Goal: Transaction & Acquisition: Obtain resource

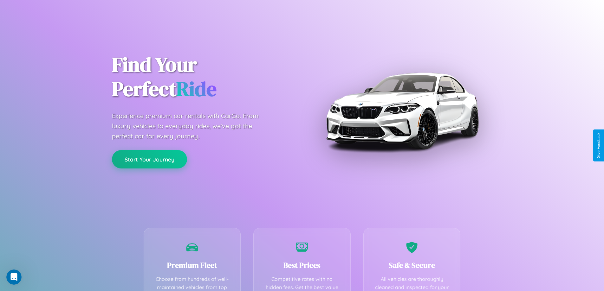
click at [149, 159] on button "Start Your Journey" at bounding box center [149, 159] width 75 height 18
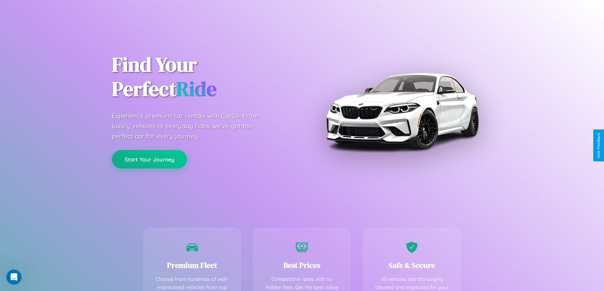
click at [149, 159] on button "Start Your Journey" at bounding box center [149, 159] width 75 height 18
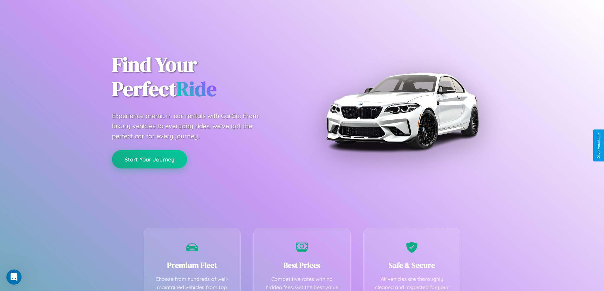
click at [149, 159] on button "Start Your Journey" at bounding box center [149, 159] width 75 height 18
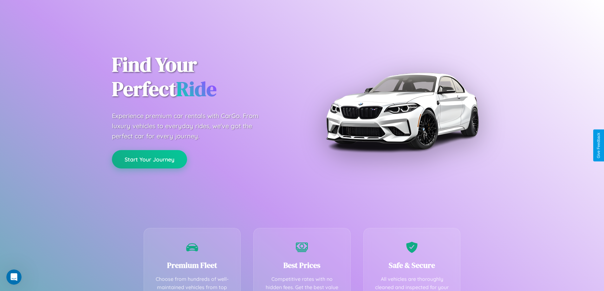
click at [149, 159] on button "Start Your Journey" at bounding box center [149, 159] width 75 height 18
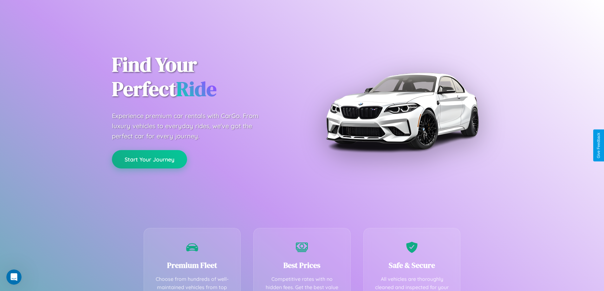
click at [149, 159] on button "Start Your Journey" at bounding box center [149, 159] width 75 height 18
